Goal: Use online tool/utility

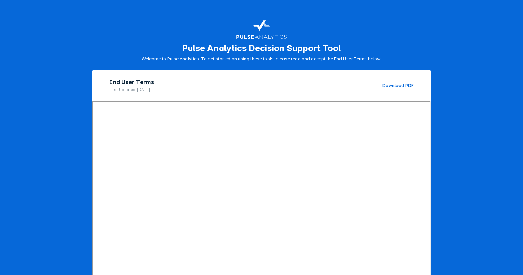
scroll to position [63, 0]
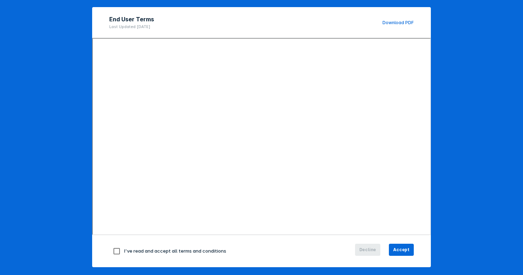
click at [211, 252] on span "I've read and accept all terms and conditions" at bounding box center [175, 251] width 102 height 6
click at [114, 250] on input "checkbox" at bounding box center [116, 251] width 15 height 15
checkbox input "true"
click at [407, 249] on span "Accept" at bounding box center [401, 250] width 16 height 6
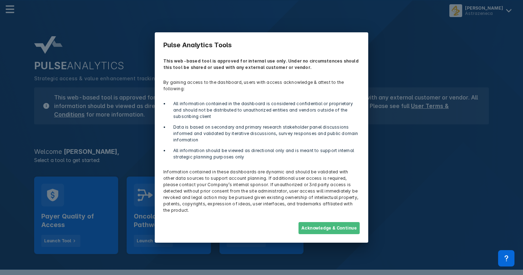
click at [349, 222] on button "Acknowledge & Continue" at bounding box center [328, 228] width 61 height 12
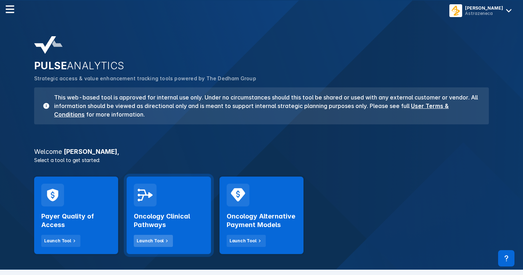
click at [154, 238] on div "Launch Tool" at bounding box center [150, 241] width 27 height 6
